Goal: Download file/media

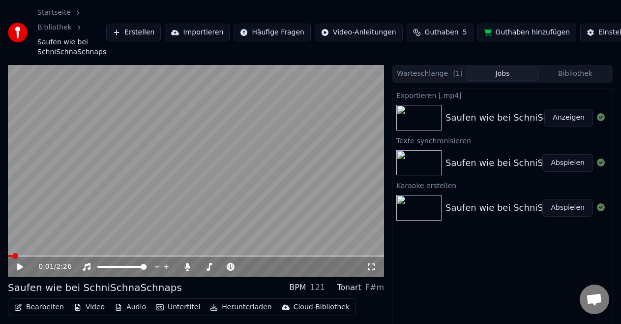
scroll to position [10, 0]
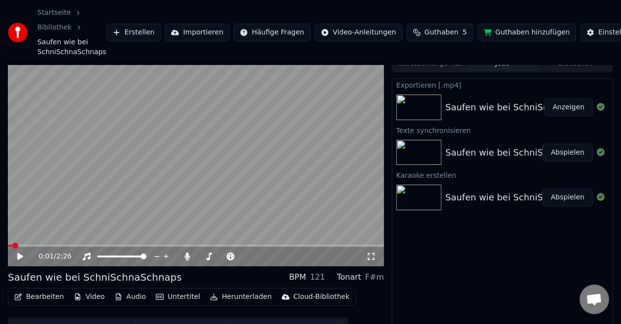
click at [578, 104] on button "Anzeigen" at bounding box center [569, 107] width 49 height 18
click at [45, 296] on button "Bearbeiten" at bounding box center [39, 297] width 58 height 14
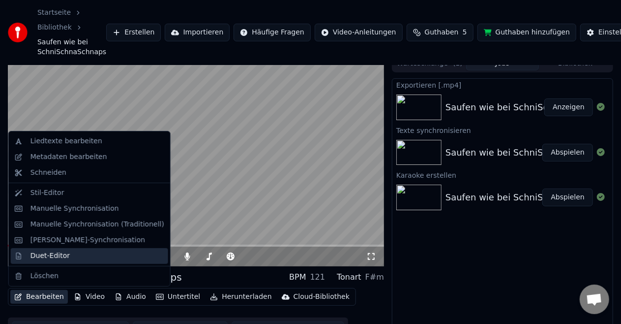
click at [51, 258] on div "Duet-Editor" at bounding box center [50, 256] width 39 height 10
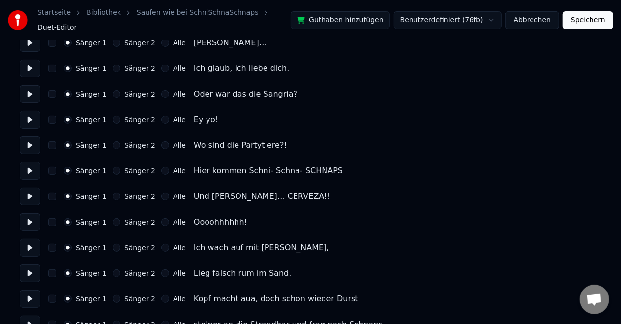
scroll to position [93, 0]
click at [161, 115] on button "Alle" at bounding box center [165, 119] width 8 height 8
click at [161, 142] on button "Alle" at bounding box center [165, 145] width 8 height 8
click at [161, 166] on button "Alle" at bounding box center [165, 170] width 8 height 8
click at [79, 167] on label "Sänger 1" at bounding box center [91, 170] width 31 height 7
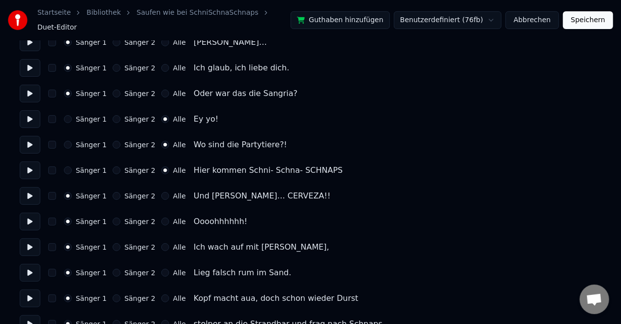
click at [72, 166] on button "Sänger 1" at bounding box center [68, 170] width 8 height 8
click at [125, 196] on div "Sänger 1 Sänger 2 Alle Und [PERSON_NAME]… CERVEZA!!" at bounding box center [311, 196] width 582 height 18
click at [113, 192] on button "Sänger 2" at bounding box center [117, 196] width 8 height 8
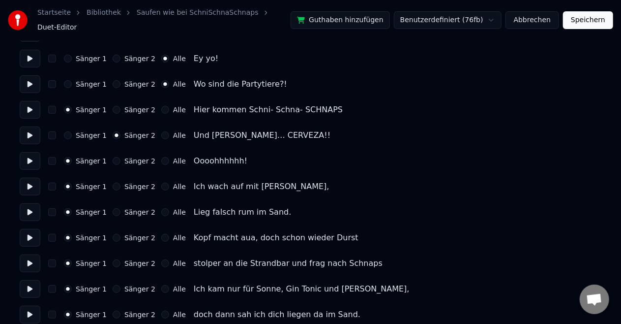
scroll to position [155, 0]
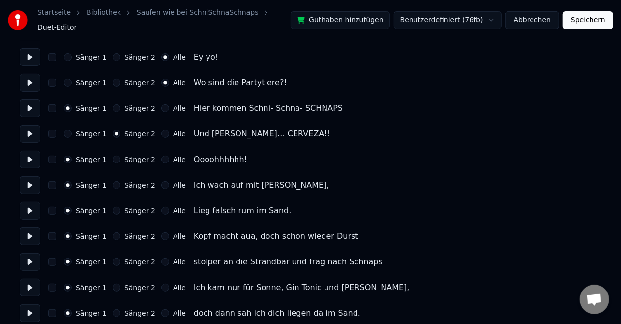
click at [161, 155] on button "Alle" at bounding box center [165, 159] width 8 height 8
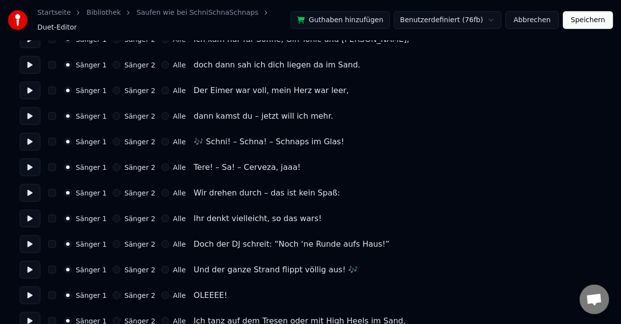
scroll to position [404, 0]
click at [161, 132] on div "Sänger 1 Sänger 2 Alle 🎶 Schni! – Schna! – Schnaps im Glas!" at bounding box center [311, 141] width 582 height 18
click at [161, 138] on button "Alle" at bounding box center [165, 141] width 8 height 8
click at [150, 163] on div "Sänger 1 Sänger 2 Alle" at bounding box center [125, 167] width 122 height 8
click at [161, 163] on button "Alle" at bounding box center [165, 167] width 8 height 8
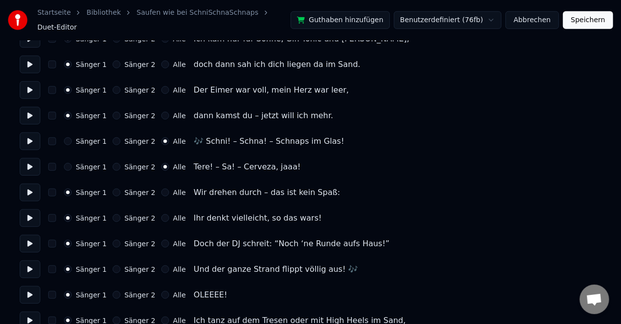
click at [159, 192] on div "Sänger 1 Sänger 2 Alle Wir drehen durch – das ist kein Spaß:" at bounding box center [311, 193] width 582 height 18
click at [158, 191] on div "Sänger 1 Sänger 2 Alle Wir drehen durch – das ist kein Spaß:" at bounding box center [311, 193] width 582 height 18
click at [161, 188] on button "Alle" at bounding box center [165, 192] width 8 height 8
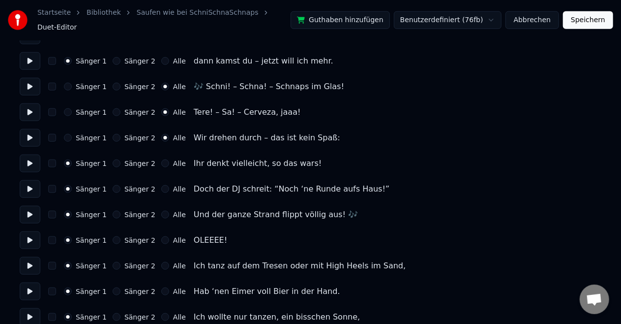
scroll to position [467, 0]
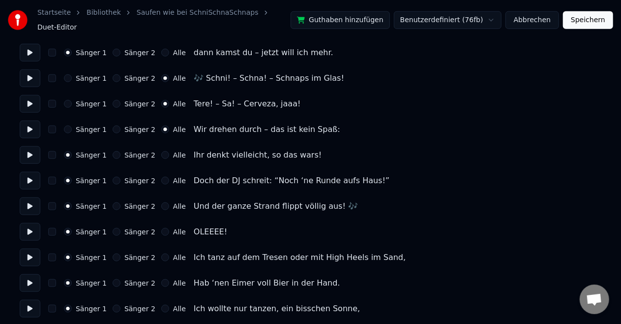
click at [161, 151] on button "Alle" at bounding box center [165, 155] width 8 height 8
click at [161, 177] on button "Alle" at bounding box center [165, 181] width 8 height 8
click at [162, 202] on div "Alle" at bounding box center [173, 206] width 25 height 8
click at [161, 202] on button "Alle" at bounding box center [165, 206] width 8 height 8
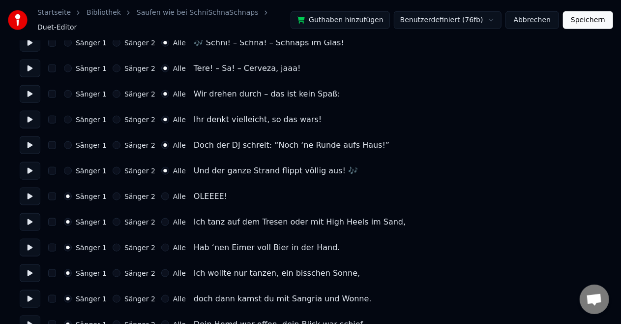
scroll to position [503, 0]
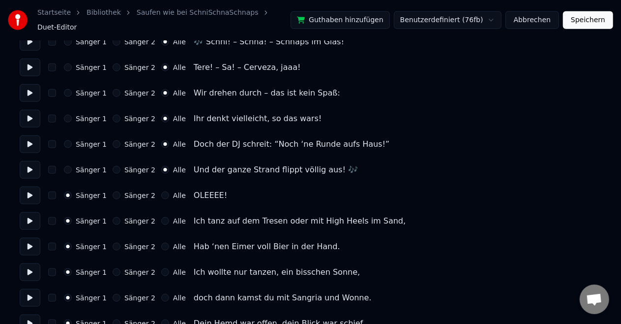
click at [76, 141] on label "Sänger 1" at bounding box center [91, 144] width 31 height 7
click at [72, 140] on button "Sänger 1" at bounding box center [68, 144] width 8 height 8
click at [115, 166] on button "Sänger 2" at bounding box center [117, 170] width 8 height 8
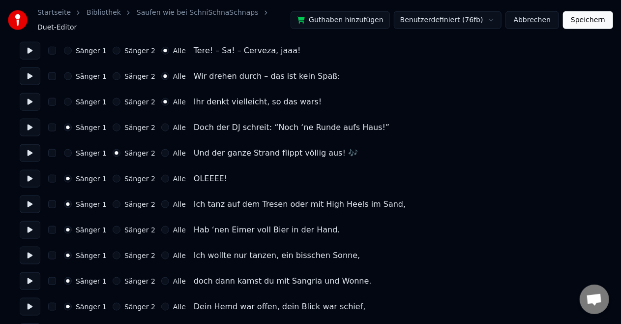
scroll to position [521, 0]
click at [161, 174] on button "Alle" at bounding box center [165, 178] width 8 height 8
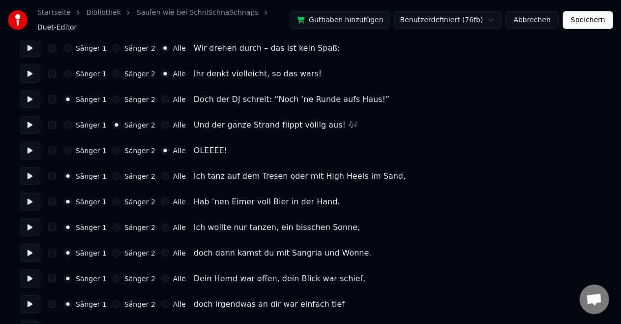
scroll to position [551, 0]
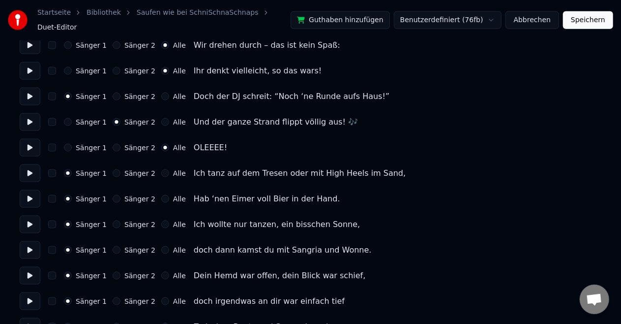
click at [132, 170] on label "Sänger 2" at bounding box center [139, 173] width 31 height 7
click at [121, 169] on button "Sänger 2" at bounding box center [117, 173] width 8 height 8
click at [126, 195] on label "Sänger 2" at bounding box center [139, 198] width 31 height 7
click at [121, 195] on button "Sänger 2" at bounding box center [117, 199] width 8 height 8
click at [116, 224] on div "Sänger 1 Sänger 2 Alle Ich wollte nur tanzen, ein bisschen Sonne," at bounding box center [311, 225] width 582 height 18
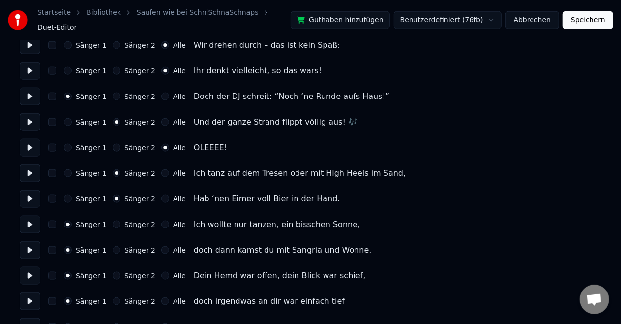
click at [113, 221] on button "Sänger 2" at bounding box center [117, 224] width 8 height 8
click at [116, 251] on div "Sänger 1 Sänger 2 Alle doch dann kamst du mit Sangria und [PERSON_NAME]." at bounding box center [311, 250] width 582 height 18
click at [113, 246] on button "Sänger 2" at bounding box center [117, 250] width 8 height 8
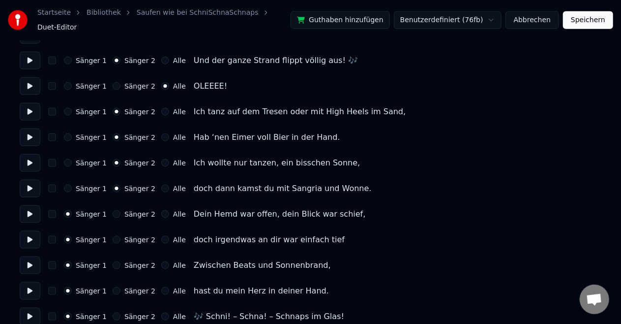
scroll to position [614, 0]
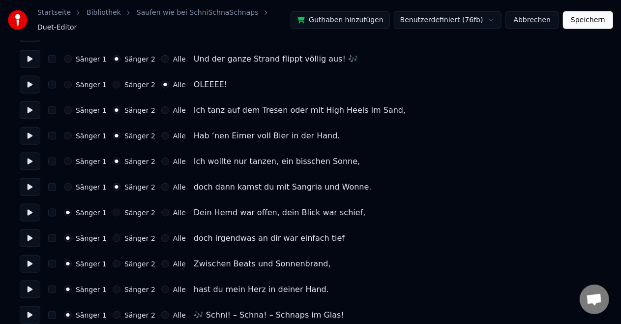
click at [113, 209] on button "Sänger 2" at bounding box center [117, 213] width 8 height 8
click at [118, 235] on div "Sänger 2" at bounding box center [134, 238] width 43 height 8
click at [113, 234] on button "Sänger 2" at bounding box center [117, 238] width 8 height 8
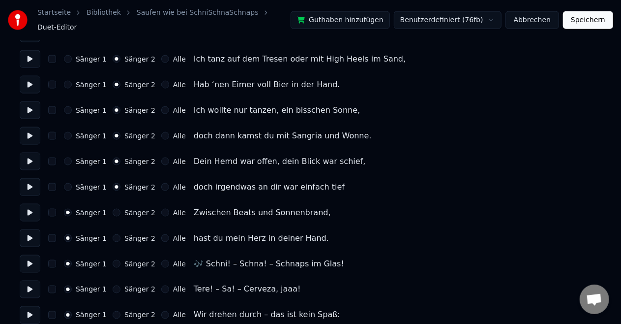
scroll to position [666, 0]
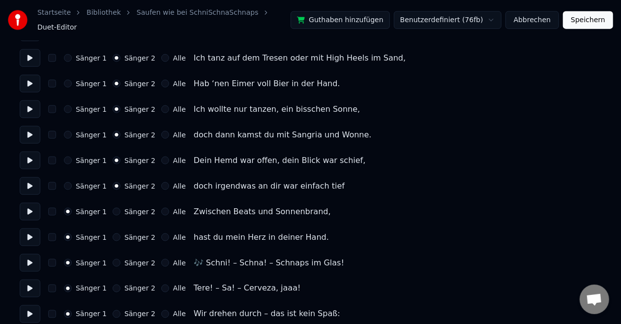
click at [107, 203] on div "Sänger 1 Sänger 2 Alle Zwischen Beats und Sonnenbrand," at bounding box center [311, 212] width 582 height 18
click at [113, 208] on button "Sänger 2" at bounding box center [117, 212] width 8 height 8
click at [113, 233] on button "Sänger 2" at bounding box center [117, 237] width 8 height 8
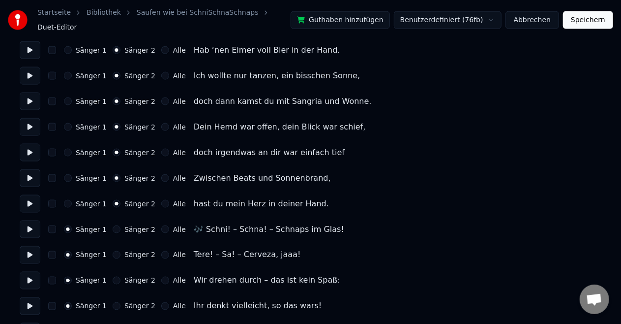
scroll to position [739, 0]
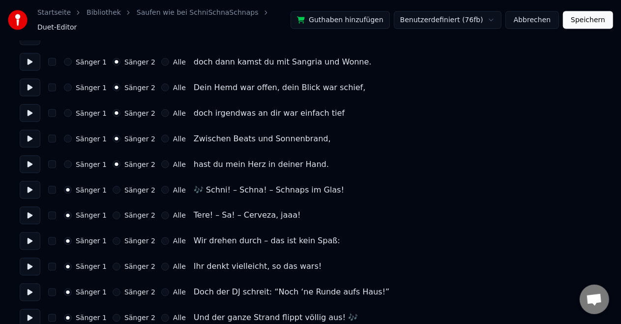
click at [161, 186] on button "Alle" at bounding box center [165, 190] width 8 height 8
click at [161, 212] on button "Alle" at bounding box center [165, 216] width 8 height 8
click at [87, 181] on div "Sänger 1 Sänger 2 Alle 🎶 Schni! – Schna! – Schnaps im Glas!" at bounding box center [311, 190] width 582 height 18
click at [70, 186] on button "Sänger 1" at bounding box center [68, 190] width 8 height 8
click at [113, 212] on button "Sänger 2" at bounding box center [117, 216] width 8 height 8
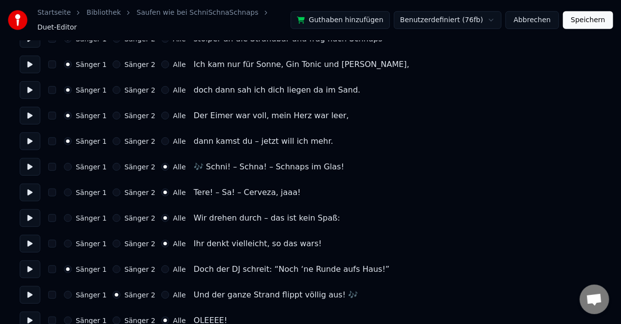
scroll to position [377, 0]
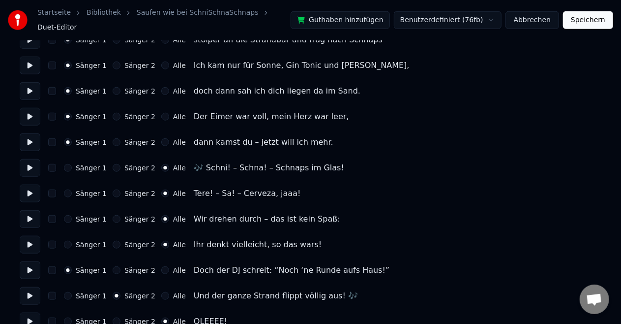
click at [113, 164] on button "Sänger 2" at bounding box center [117, 168] width 8 height 8
click at [74, 164] on div "Sänger 1" at bounding box center [85, 168] width 43 height 8
click at [69, 164] on button "Sänger 1" at bounding box center [68, 168] width 8 height 8
click at [161, 165] on button "Alle" at bounding box center [165, 168] width 8 height 8
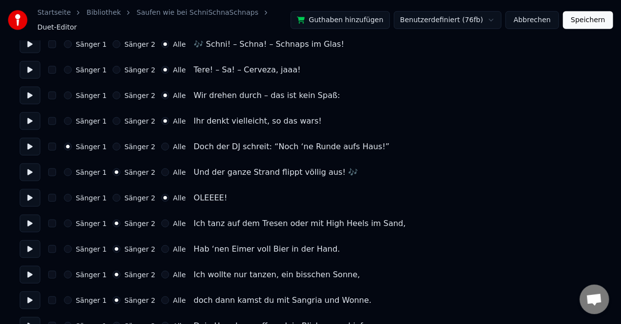
scroll to position [503, 0]
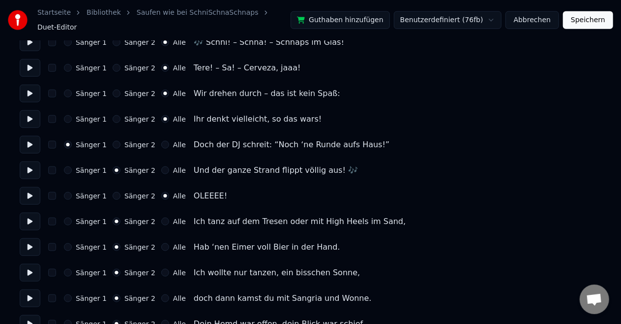
click at [161, 141] on button "Alle" at bounding box center [165, 145] width 8 height 8
click at [161, 166] on button "Alle" at bounding box center [165, 170] width 8 height 8
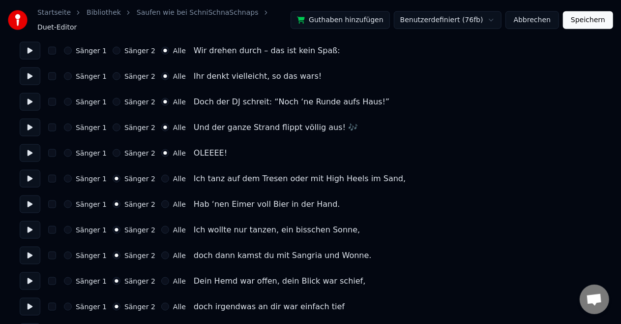
scroll to position [545, 0]
click at [71, 73] on button "Sänger 1" at bounding box center [68, 77] width 8 height 8
click at [114, 98] on button "Sänger 2" at bounding box center [117, 102] width 8 height 8
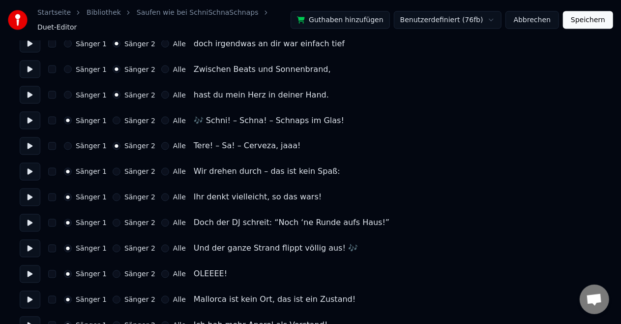
scroll to position [810, 0]
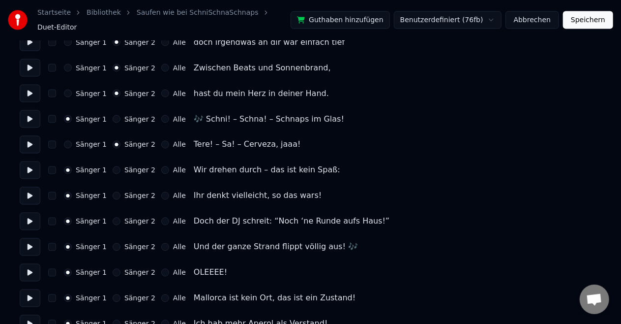
click at [152, 115] on div "Sänger 1 Sänger 2 Alle" at bounding box center [125, 119] width 122 height 8
click at [161, 116] on button "Alle" at bounding box center [165, 119] width 8 height 8
click at [161, 141] on button "Alle" at bounding box center [165, 145] width 8 height 8
click at [162, 166] on div "Alle" at bounding box center [173, 170] width 25 height 8
click at [161, 166] on button "Alle" at bounding box center [165, 170] width 8 height 8
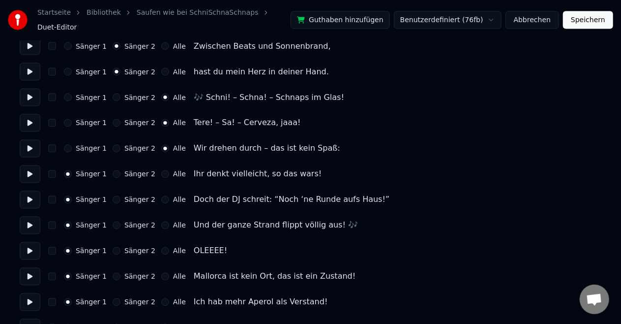
scroll to position [833, 0]
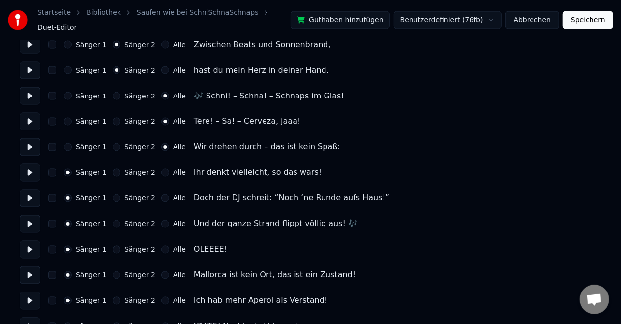
click at [97, 189] on div "Sänger 1 Sänger 2 Alle Doch der DJ schreit: “Noch ‘ne Runde aufs Haus!”" at bounding box center [311, 198] width 582 height 18
click at [113, 194] on button "Sänger 2" at bounding box center [117, 198] width 8 height 8
click at [161, 222] on button "Alle" at bounding box center [165, 224] width 8 height 8
click at [161, 220] on button "Alle" at bounding box center [165, 224] width 8 height 8
click at [161, 246] on button "Alle" at bounding box center [165, 250] width 8 height 8
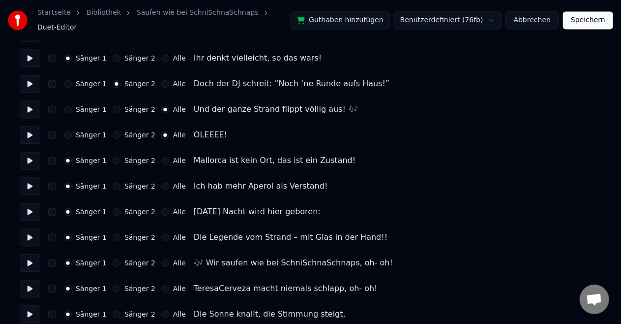
scroll to position [948, 0]
click at [161, 156] on button "Alle" at bounding box center [165, 160] width 8 height 8
click at [161, 182] on button "Alle" at bounding box center [165, 186] width 8 height 8
click at [75, 156] on div "Sänger 1" at bounding box center [85, 160] width 43 height 8
click at [68, 156] on button "Sänger 1" at bounding box center [68, 160] width 8 height 8
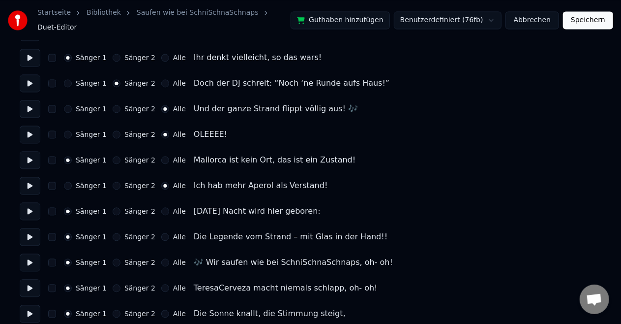
click at [119, 182] on div "Sänger 2" at bounding box center [134, 186] width 43 height 8
click at [113, 182] on button "Sänger 2" at bounding box center [117, 186] width 8 height 8
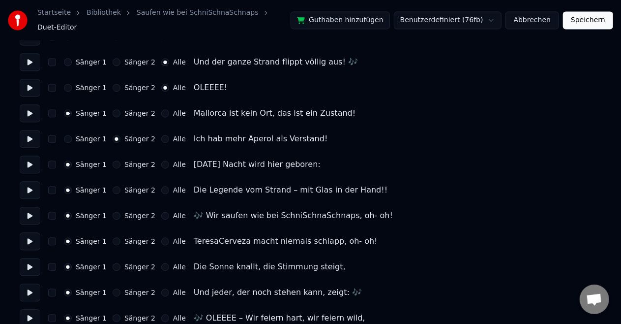
scroll to position [996, 0]
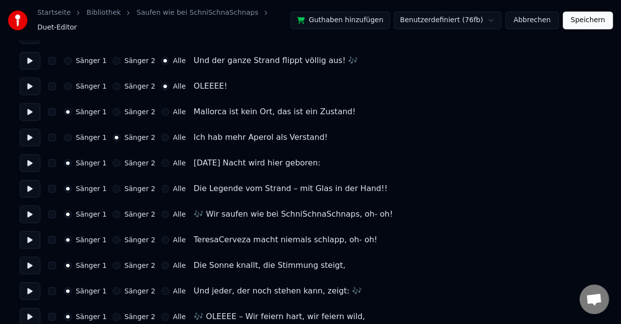
click at [117, 185] on div "Sänger 2" at bounding box center [134, 189] width 43 height 8
click at [114, 185] on button "Sänger 2" at bounding box center [117, 189] width 8 height 8
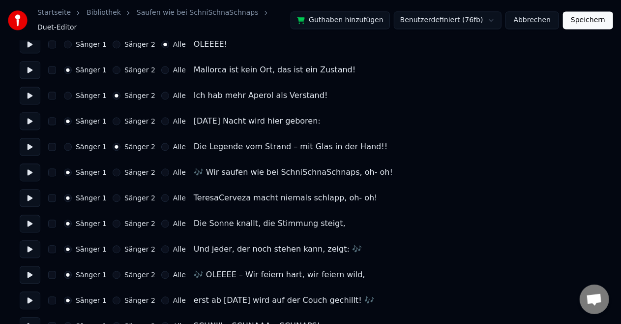
scroll to position [1039, 0]
click at [114, 193] on button "Sänger 2" at bounding box center [117, 197] width 8 height 8
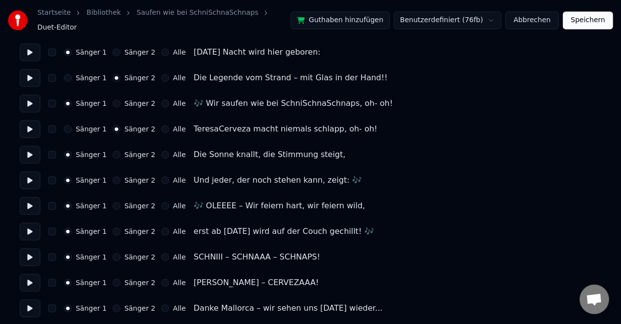
scroll to position [1109, 0]
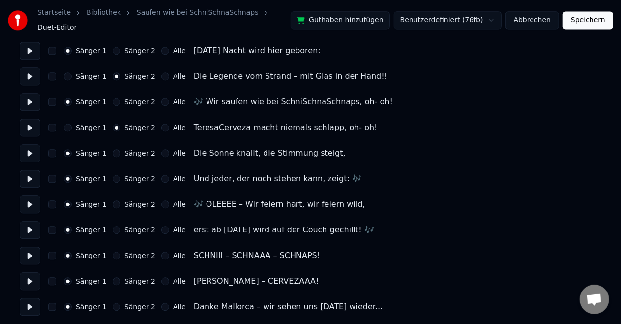
click at [161, 149] on button "Alle" at bounding box center [165, 153] width 8 height 8
click at [161, 177] on div "Sänger 1 Sänger 2 Alle Und jeder, der noch stehen kann, zeigt: 🎶" at bounding box center [311, 179] width 582 height 18
click at [161, 175] on button "Alle" at bounding box center [165, 179] width 8 height 8
click at [161, 200] on button "Alle" at bounding box center [165, 204] width 8 height 8
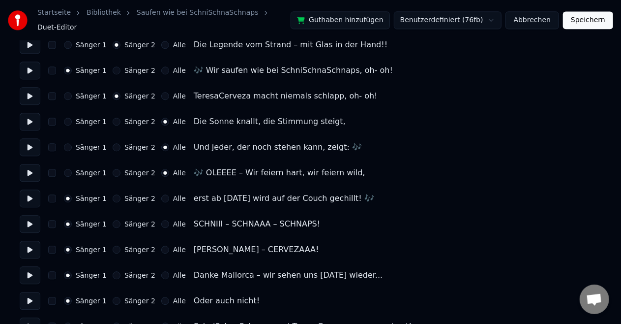
scroll to position [1156, 0]
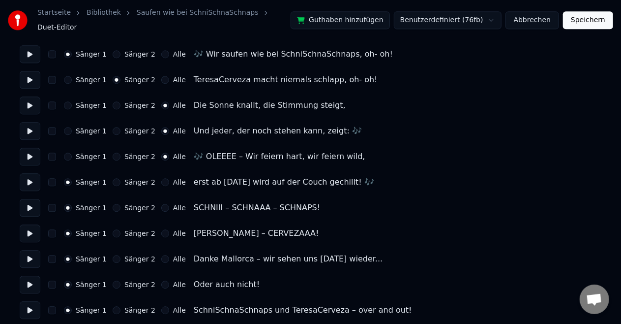
click at [161, 178] on button "Alle" at bounding box center [165, 182] width 8 height 8
click at [113, 229] on button "Sänger 2" at bounding box center [117, 233] width 8 height 8
click at [114, 282] on button "Sänger 2" at bounding box center [117, 284] width 8 height 8
click at [161, 306] on button "Alle" at bounding box center [165, 310] width 8 height 8
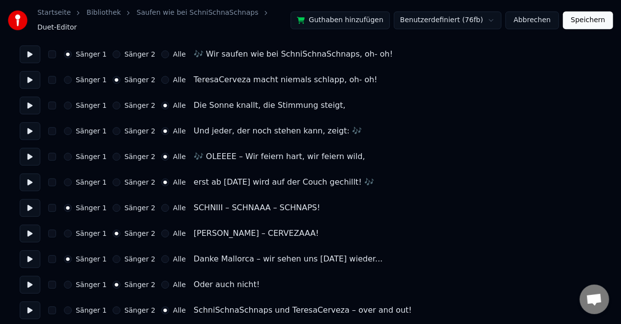
click at [589, 26] on button "Speichern" at bounding box center [588, 20] width 50 height 18
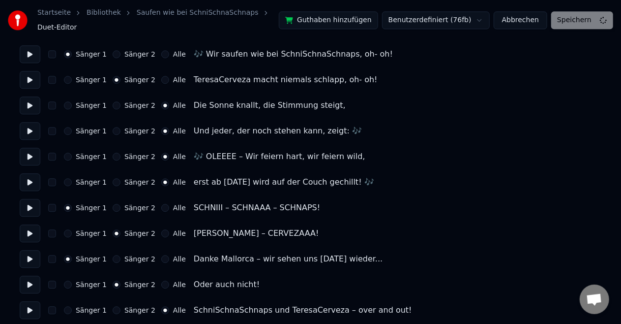
click at [589, 21] on div "Benutzerdefiniert (76fb) Abbrechen Speichern" at bounding box center [497, 20] width 231 height 18
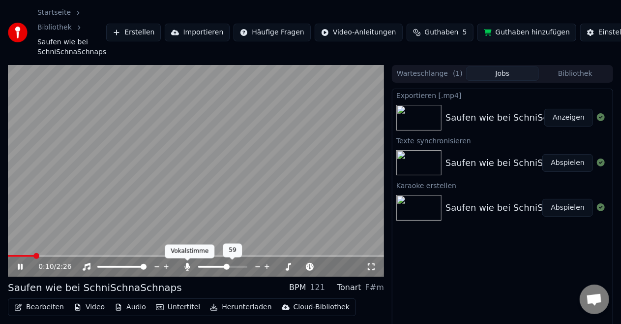
click at [186, 262] on span at bounding box center [187, 260] width 5 height 5
click at [236, 266] on span at bounding box center [222, 267] width 49 height 2
click at [238, 267] on span at bounding box center [222, 267] width 49 height 2
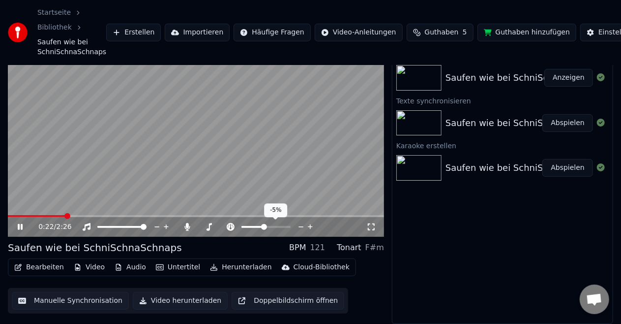
click at [313, 227] on icon at bounding box center [310, 227] width 9 height 10
click at [312, 227] on icon at bounding box center [310, 227] width 9 height 10
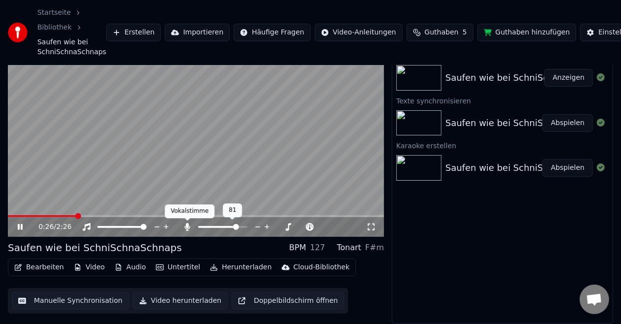
click at [190, 228] on icon at bounding box center [188, 227] width 10 height 8
click at [123, 265] on button "Audio" at bounding box center [130, 267] width 39 height 14
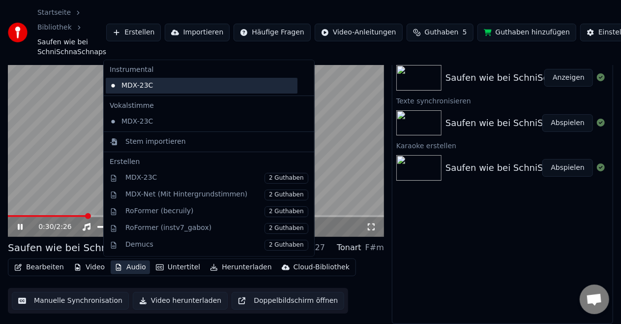
click at [152, 84] on div "MDX-23C" at bounding box center [202, 86] width 192 height 16
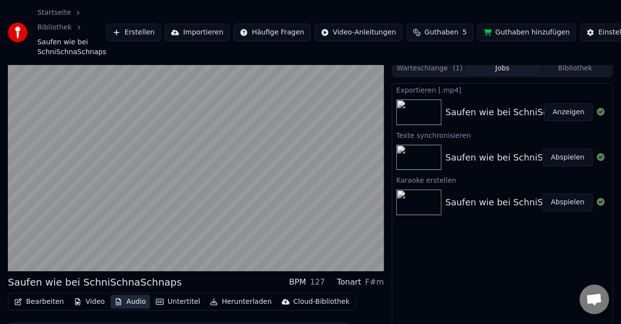
scroll to position [5, 0]
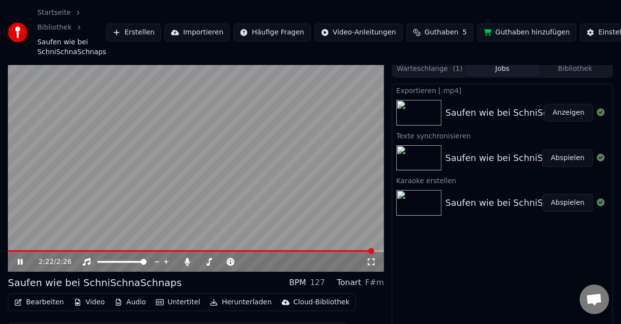
click at [21, 265] on icon at bounding box center [27, 262] width 23 height 8
click at [233, 304] on button "Herunterladen" at bounding box center [240, 302] width 69 height 14
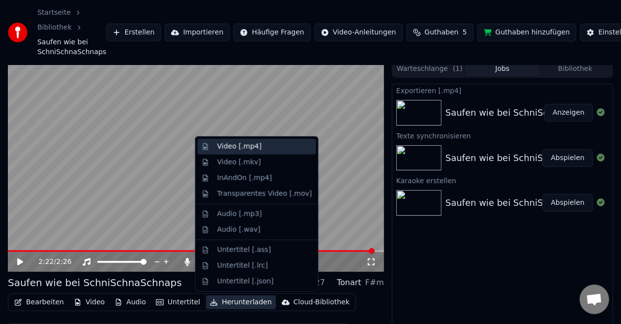
click at [248, 148] on div "Video [.mp4]" at bounding box center [239, 147] width 44 height 10
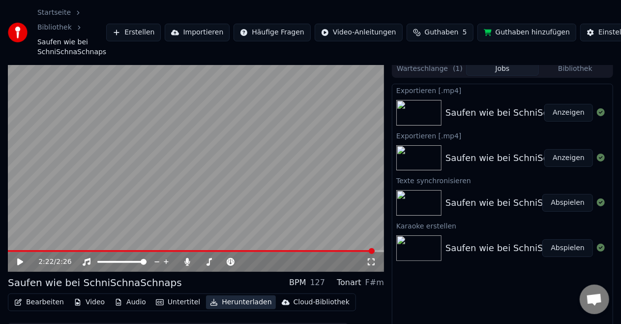
scroll to position [40, 0]
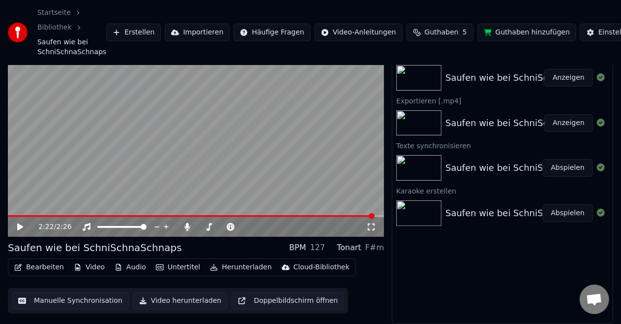
click at [37, 267] on button "Bearbeiten" at bounding box center [39, 267] width 58 height 14
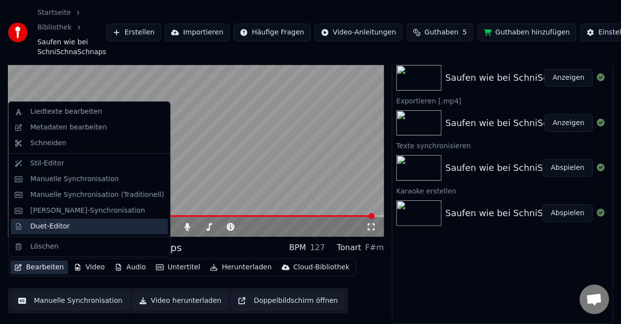
click at [65, 225] on div "Duet-Editor" at bounding box center [50, 226] width 39 height 10
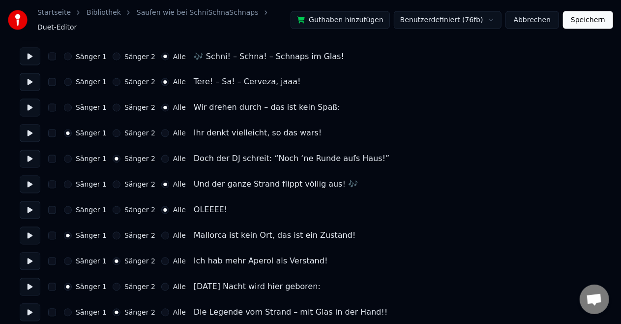
scroll to position [874, 0]
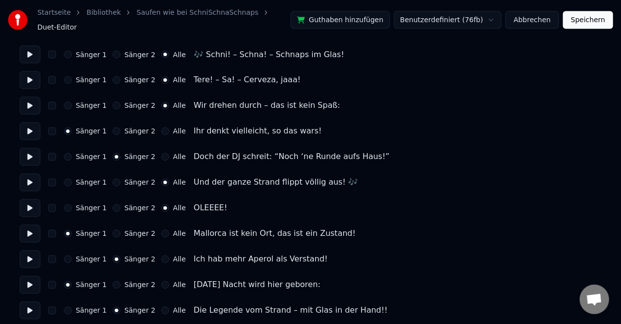
click at [161, 127] on button "Alle" at bounding box center [165, 131] width 8 height 8
click at [161, 154] on button "Alle" at bounding box center [165, 157] width 8 height 8
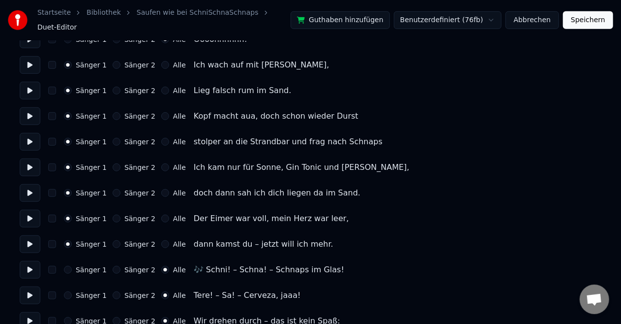
scroll to position [262, 0]
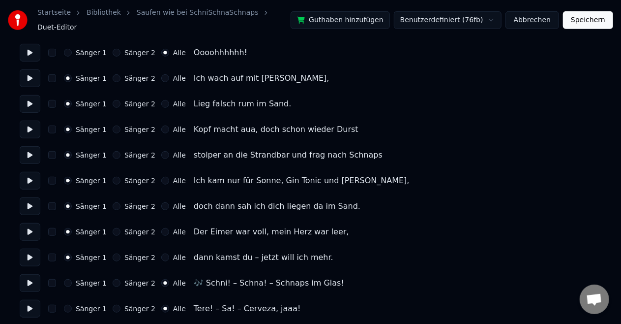
click at [594, 19] on button "Speichern" at bounding box center [588, 20] width 50 height 18
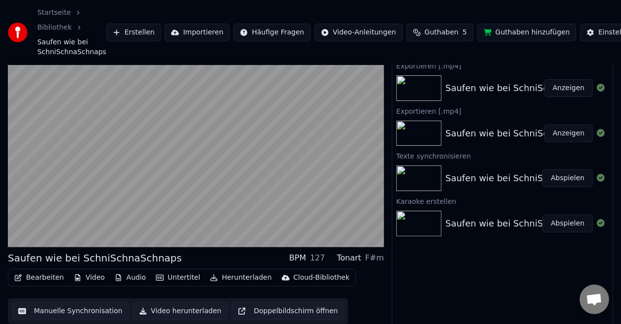
scroll to position [31, 0]
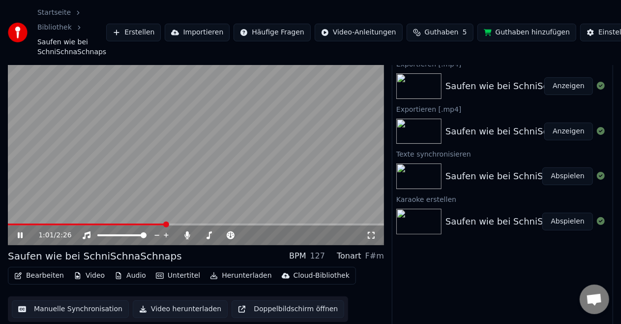
click at [164, 222] on span at bounding box center [166, 224] width 6 height 6
click at [159, 224] on span at bounding box center [84, 224] width 152 height 2
click at [160, 224] on span at bounding box center [163, 224] width 6 height 6
click at [157, 224] on span at bounding box center [85, 224] width 155 height 2
click at [142, 224] on span at bounding box center [84, 224] width 152 height 2
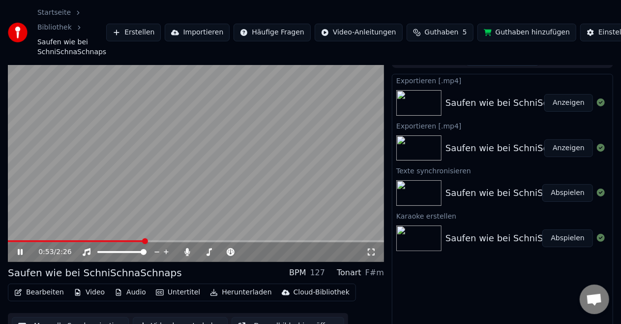
scroll to position [14, 0]
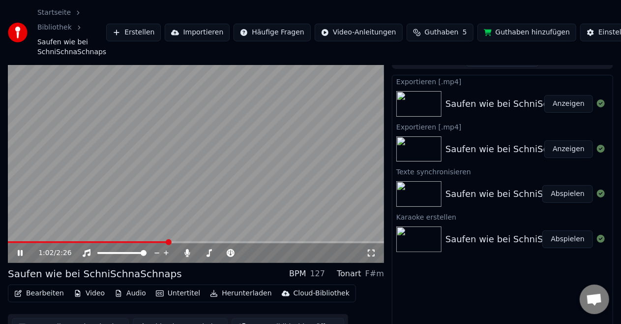
click at [21, 255] on icon at bounding box center [20, 253] width 5 height 6
click at [38, 296] on button "Bearbeiten" at bounding box center [39, 293] width 58 height 14
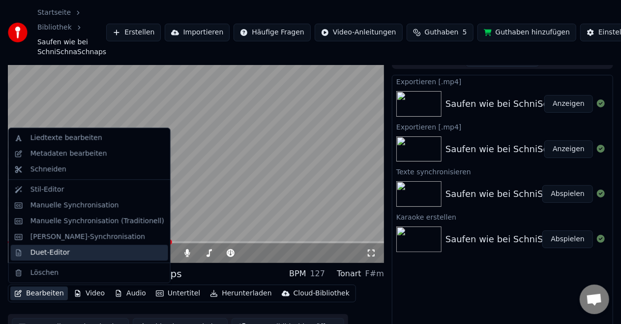
click at [54, 254] on div "Duet-Editor" at bounding box center [50, 253] width 39 height 10
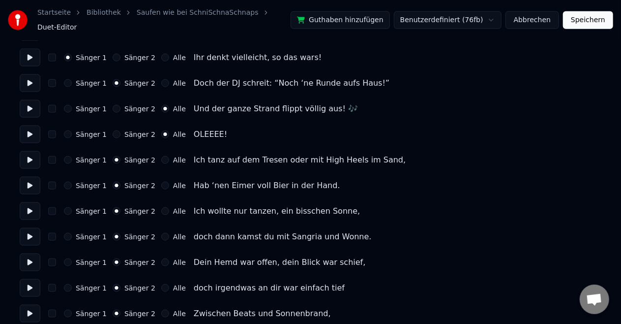
scroll to position [565, 0]
click at [113, 132] on button "Sänger 2" at bounding box center [117, 134] width 8 height 8
click at [582, 22] on button "Speichern" at bounding box center [588, 20] width 50 height 18
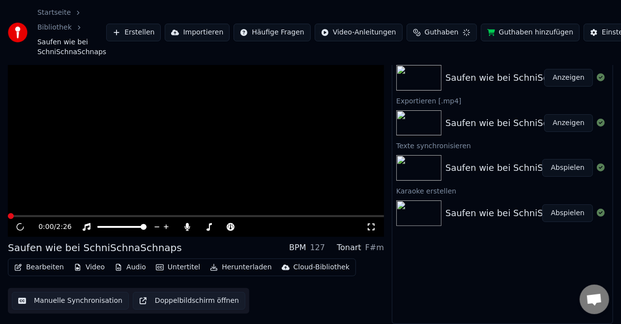
scroll to position [40, 0]
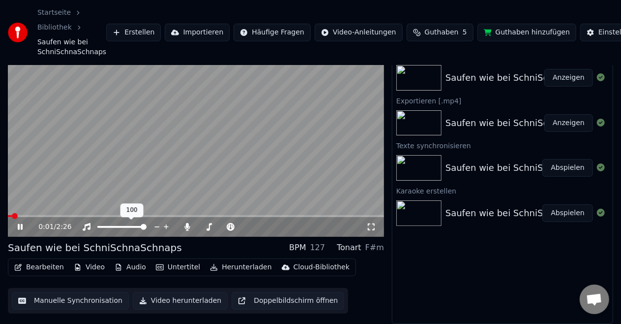
click at [124, 214] on div "100 100" at bounding box center [132, 210] width 23 height 14
click at [152, 215] on video at bounding box center [196, 131] width 376 height 212
click at [168, 217] on span at bounding box center [196, 216] width 376 height 2
click at [23, 227] on icon at bounding box center [27, 227] width 23 height 8
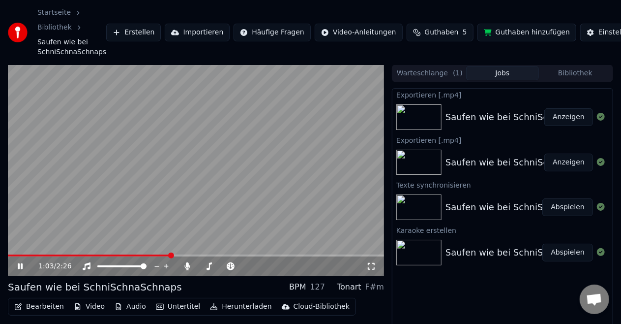
scroll to position [0, 0]
click at [162, 252] on video at bounding box center [196, 171] width 376 height 212
click at [163, 255] on span at bounding box center [86, 256] width 157 height 2
click at [13, 272] on div "1:01 / 2:26" at bounding box center [196, 267] width 376 height 20
click at [17, 267] on icon at bounding box center [27, 267] width 23 height 8
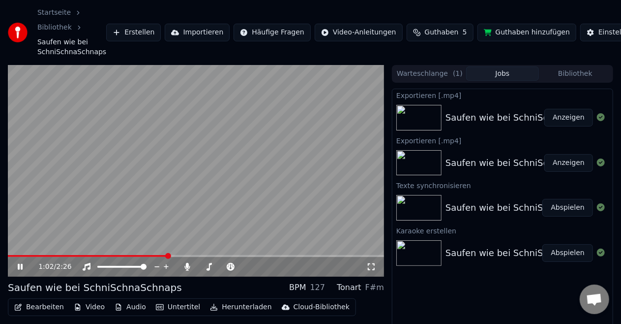
click at [153, 256] on span at bounding box center [88, 256] width 160 height 2
click at [140, 255] on span at bounding box center [83, 256] width 151 height 2
click at [21, 271] on div "1:33 / 2:26" at bounding box center [196, 267] width 369 height 10
click at [21, 271] on div "1:34 / 2:26" at bounding box center [196, 267] width 369 height 10
click at [21, 268] on icon at bounding box center [20, 267] width 5 height 6
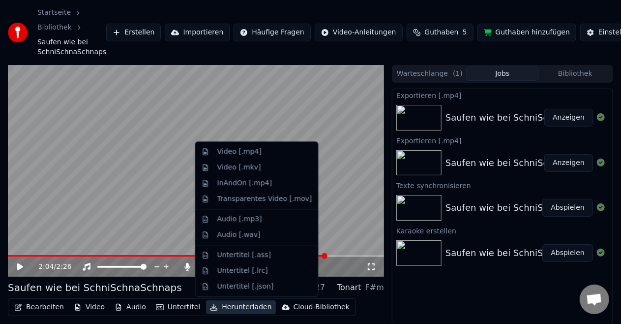
click at [235, 308] on button "Herunterladen" at bounding box center [240, 307] width 69 height 14
click at [245, 149] on div "Video [.mp4]" at bounding box center [239, 152] width 44 height 10
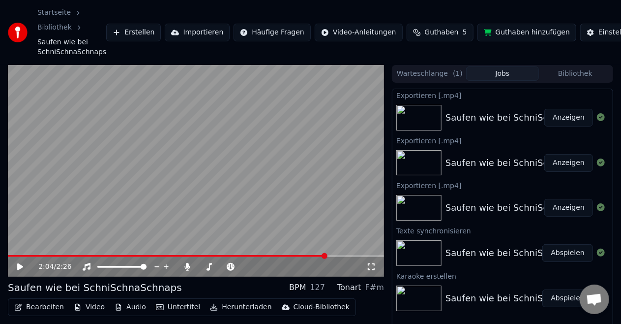
click at [575, 119] on button "Anzeigen" at bounding box center [569, 118] width 49 height 18
click at [573, 121] on button "Anzeigen" at bounding box center [569, 118] width 49 height 18
